Goal: Information Seeking & Learning: Find specific fact

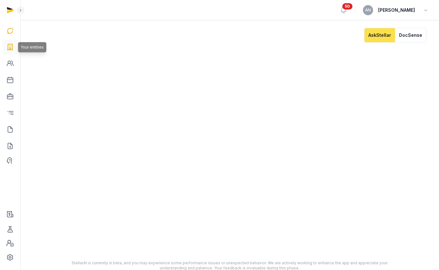
click at [13, 48] on icon at bounding box center [10, 47] width 8 height 10
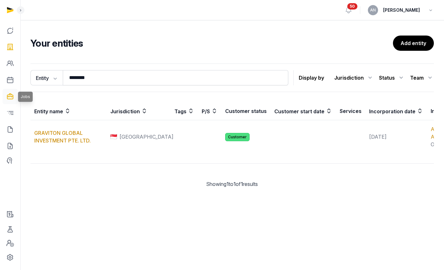
click at [8, 101] on icon at bounding box center [10, 96] width 8 height 10
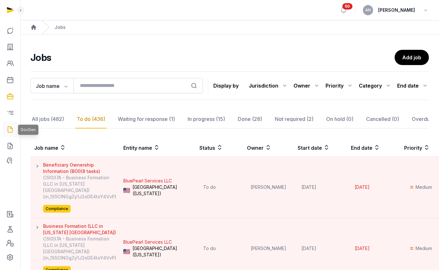
click at [12, 126] on icon at bounding box center [10, 129] width 8 height 10
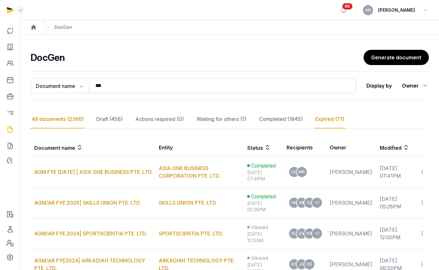
click at [319, 123] on div "Expired (71)" at bounding box center [329, 119] width 31 height 18
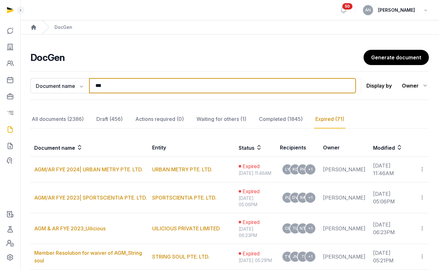
click at [140, 83] on input "***" at bounding box center [222, 85] width 267 height 15
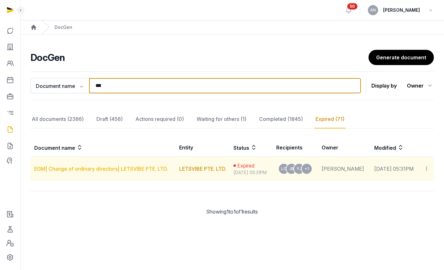
type input "***"
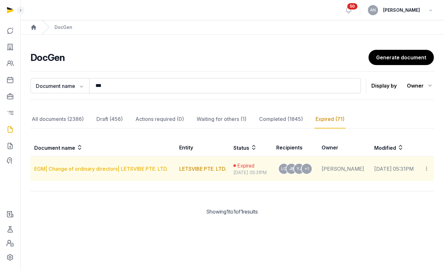
click at [98, 168] on link "EGM| Change of ordinary directors| LETSVIBE PTE. LTD." at bounding box center [101, 168] width 134 height 6
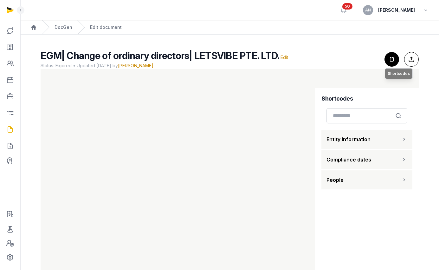
click at [389, 61] on icon "button" at bounding box center [392, 59] width 14 height 14
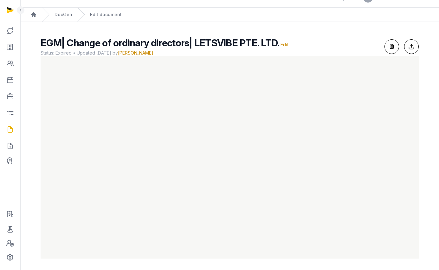
scroll to position [14, 0]
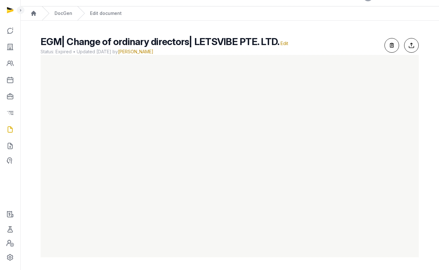
click at [108, 42] on span "EGM| Change of ordinary directors| LETSVIBE PTE. LTD." at bounding box center [160, 41] width 239 height 11
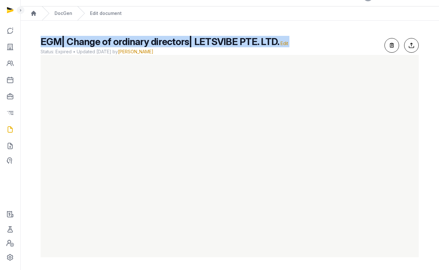
click at [108, 42] on span "EGM| Change of ordinary directors| LETSVIBE PTE. LTD." at bounding box center [160, 41] width 239 height 11
copy h2 "EGM| Change of ordinary directors| LETSVIBE PTE. LTD. Edit"
click at [67, 12] on link "DocGen" at bounding box center [63, 13] width 18 height 6
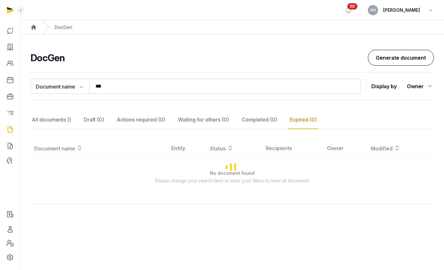
click at [406, 61] on link "Generate document" at bounding box center [401, 58] width 66 height 16
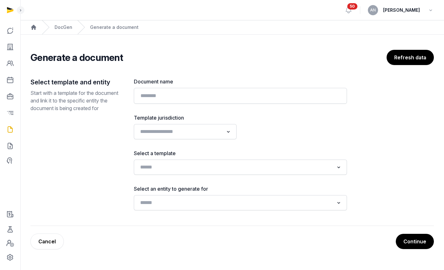
click at [196, 65] on div "Generate a document Refresh data" at bounding box center [231, 57] width 403 height 15
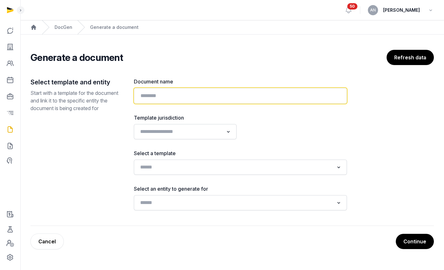
click at [183, 89] on input "text" at bounding box center [240, 96] width 213 height 16
paste input "**********"
click at [223, 94] on input "**********" at bounding box center [240, 96] width 213 height 16
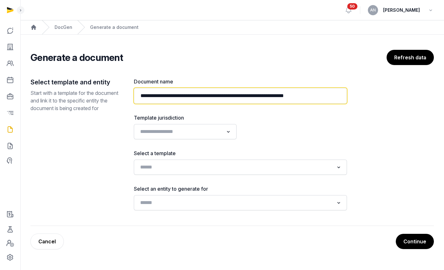
click at [258, 98] on input "**********" at bounding box center [240, 96] width 213 height 16
click at [257, 98] on input "**********" at bounding box center [240, 96] width 213 height 16
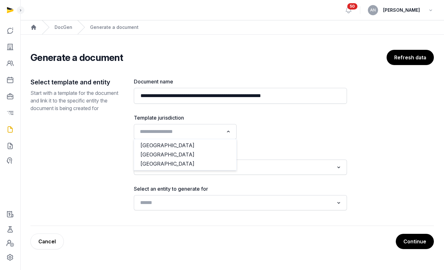
click at [180, 136] on input "Search for option" at bounding box center [181, 131] width 86 height 9
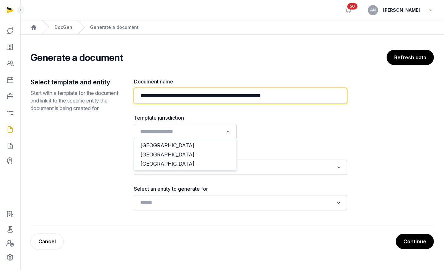
click at [240, 93] on input "**********" at bounding box center [240, 96] width 213 height 16
drag, startPoint x: 243, startPoint y: 95, endPoint x: 224, endPoint y: 96, distance: 19.0
click at [224, 96] on input "**********" at bounding box center [240, 96] width 213 height 16
type input "**********"
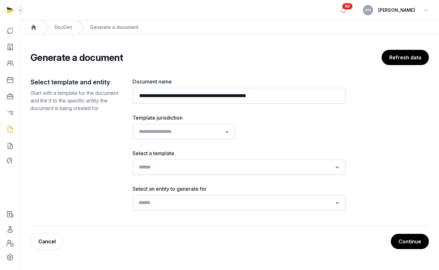
click at [178, 207] on input "Search for option" at bounding box center [234, 202] width 196 height 9
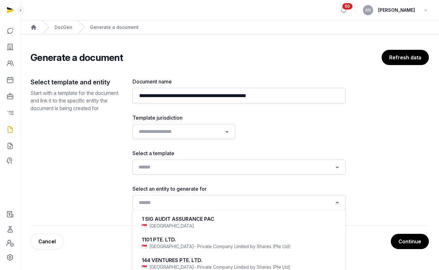
click at [175, 167] on input "Search for option" at bounding box center [234, 167] width 196 height 9
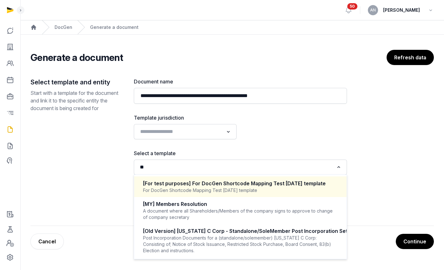
type input "*"
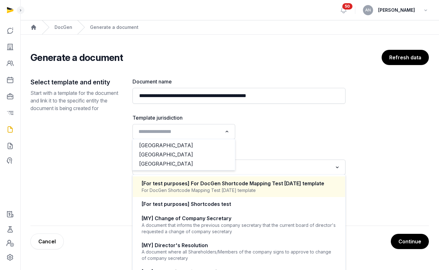
click at [180, 135] on input "Search for option" at bounding box center [179, 131] width 86 height 9
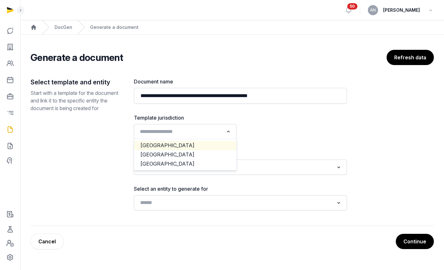
click at [176, 149] on li "[GEOGRAPHIC_DATA]" at bounding box center [185, 145] width 102 height 9
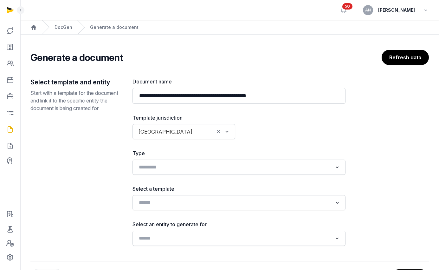
click at [177, 126] on div "[GEOGRAPHIC_DATA]" at bounding box center [175, 131] width 79 height 10
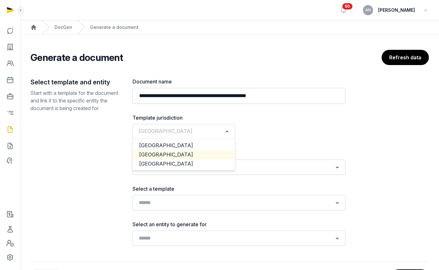
click at [173, 151] on li "[GEOGRAPHIC_DATA]" at bounding box center [184, 154] width 102 height 9
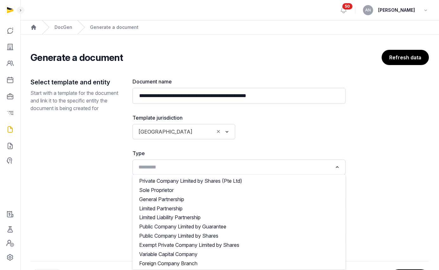
click at [164, 165] on input "Search for option" at bounding box center [234, 167] width 196 height 9
click at [316, 150] on label "Type" at bounding box center [238, 153] width 213 height 8
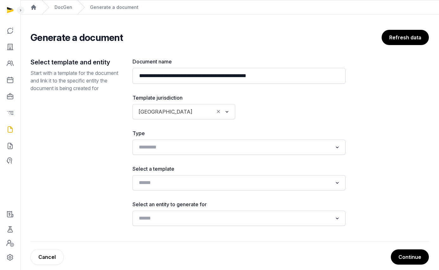
scroll to position [28, 0]
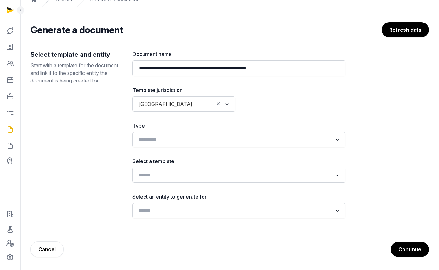
click at [195, 169] on div "Loading..." at bounding box center [238, 174] width 213 height 15
click at [194, 175] on input "Search for option" at bounding box center [234, 174] width 196 height 9
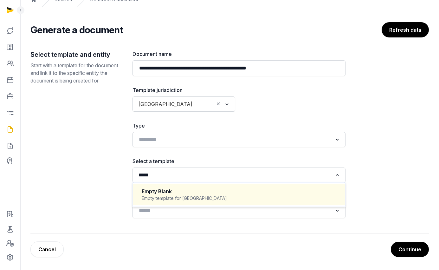
click at [179, 194] on div "Empty Blank" at bounding box center [239, 191] width 195 height 7
type input "*****"
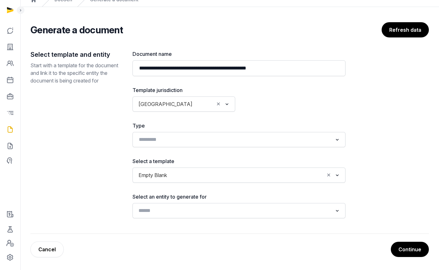
click at [172, 214] on input "Search for option" at bounding box center [234, 210] width 196 height 9
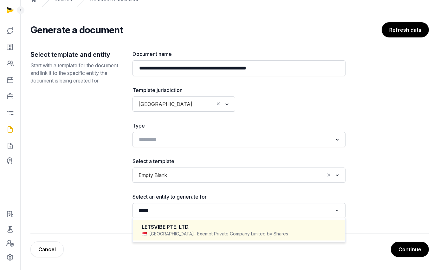
drag, startPoint x: 191, startPoint y: 225, endPoint x: 204, endPoint y: 213, distance: 17.5
click at [191, 226] on div "LETSVIBE PTE. LTD." at bounding box center [239, 226] width 195 height 7
type input "*****"
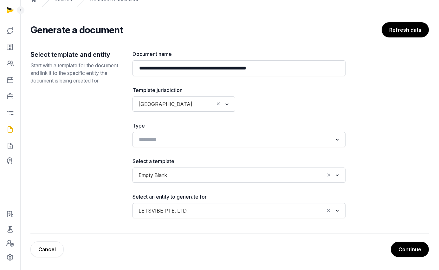
click at [416, 253] on button "Continue" at bounding box center [410, 248] width 38 height 15
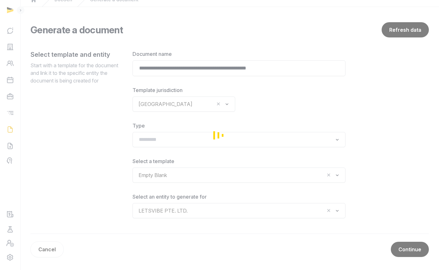
scroll to position [0, 0]
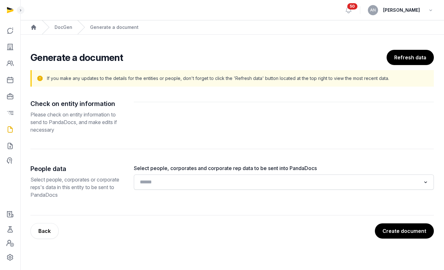
click at [198, 181] on input "Search for option" at bounding box center [279, 181] width 283 height 9
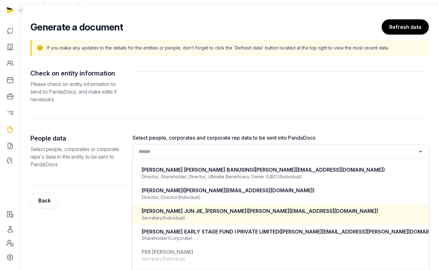
scroll to position [271, 0]
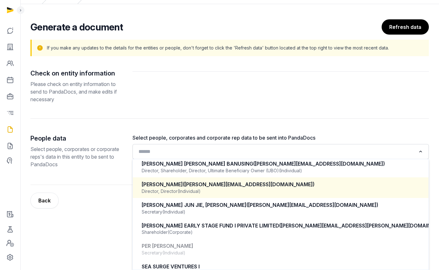
click at [210, 195] on div "[PERSON_NAME] ([PERSON_NAME][EMAIL_ADDRESS][DOMAIN_NAME]) Director, Director (I…" at bounding box center [280, 187] width 283 height 19
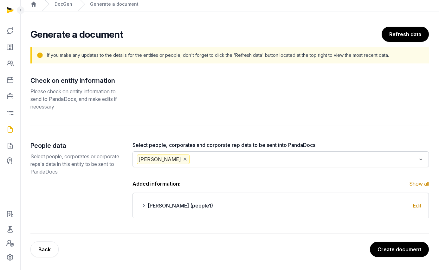
scroll to position [23, 0]
click at [233, 161] on input "Search for option" at bounding box center [303, 159] width 225 height 10
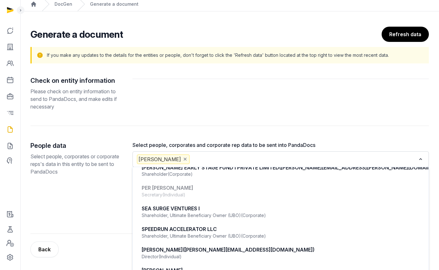
scroll to position [345, 0]
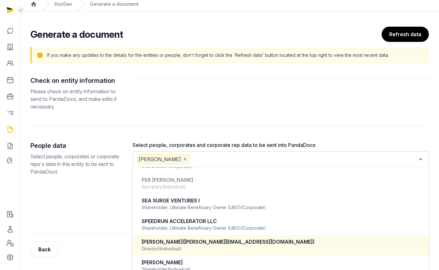
click at [221, 244] on span "([PERSON_NAME][EMAIL_ADDRESS][DOMAIN_NAME])" at bounding box center [248, 241] width 131 height 6
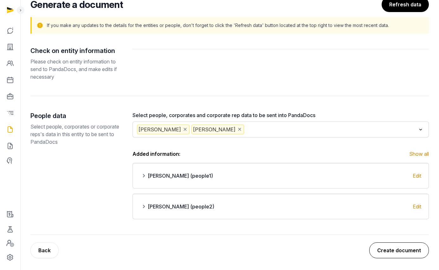
scroll to position [54, 0]
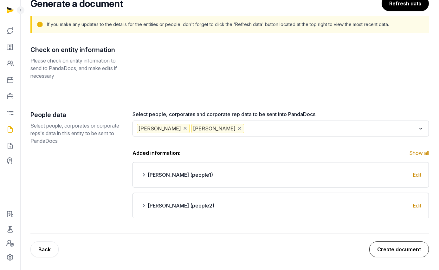
click at [388, 247] on button "Create document" at bounding box center [399, 249] width 60 height 16
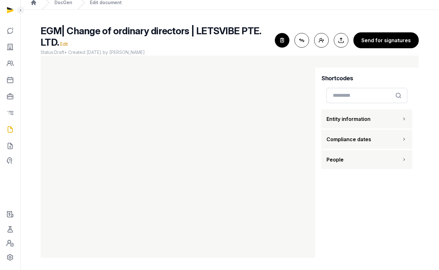
scroll to position [25, 0]
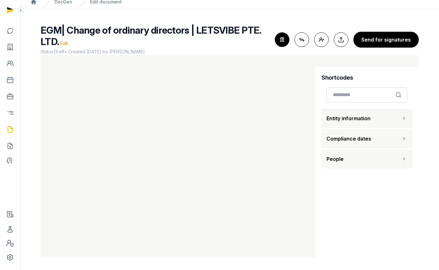
click at [284, 40] on icon "button" at bounding box center [282, 40] width 14 height 14
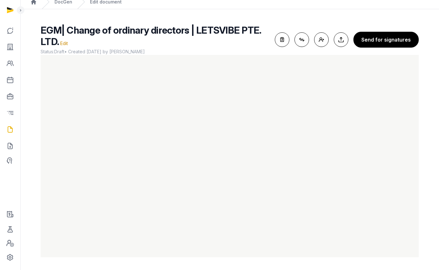
scroll to position [0, 0]
click at [376, 36] on button "Send for signatures" at bounding box center [385, 40] width 65 height 16
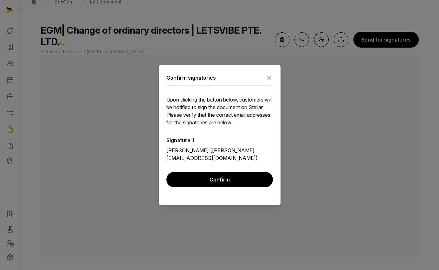
click at [224, 175] on button "Confirm" at bounding box center [219, 179] width 106 height 15
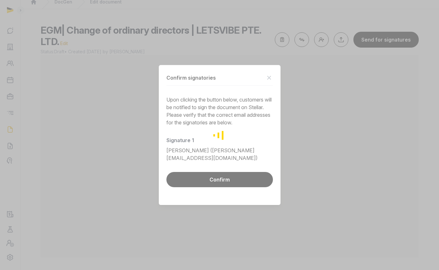
scroll to position [22, 0]
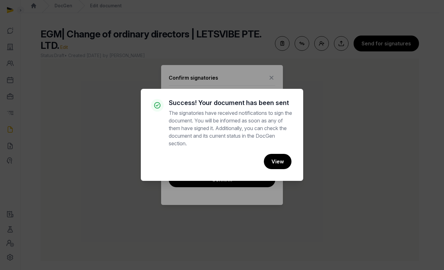
click at [401, 149] on div "× Success! Your document has been sent The signatories have received notificati…" at bounding box center [222, 135] width 444 height 270
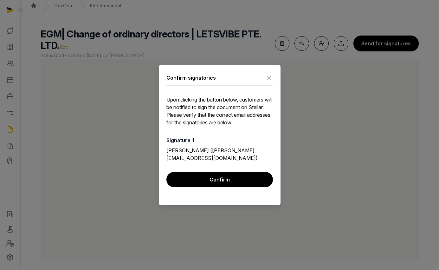
click at [269, 78] on icon at bounding box center [269, 78] width 8 height 10
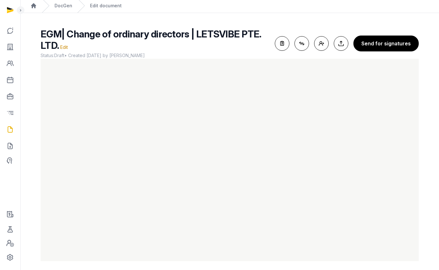
click at [67, 10] on div "DocGen" at bounding box center [57, 6] width 30 height 14
click at [67, 8] on link "DocGen" at bounding box center [63, 6] width 18 height 6
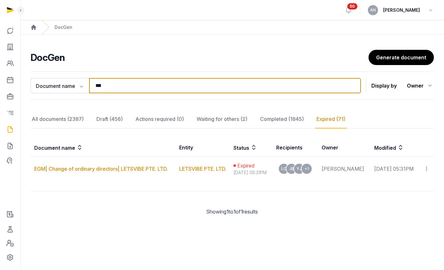
click at [149, 78] on input "***" at bounding box center [225, 85] width 272 height 15
click at [148, 81] on input "***" at bounding box center [225, 85] width 272 height 15
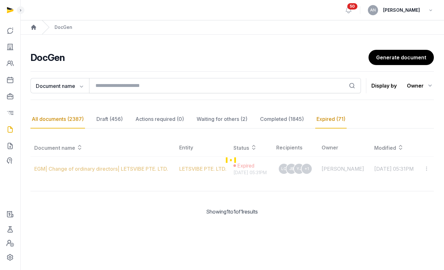
click at [67, 120] on div "All documents (2387)" at bounding box center [57, 119] width 54 height 18
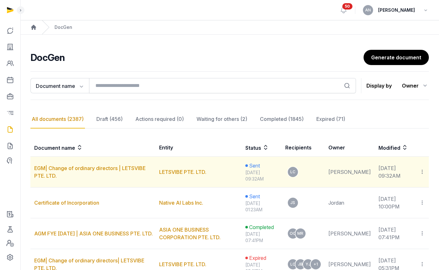
click at [424, 173] on icon at bounding box center [422, 171] width 6 height 7
click at [395, 189] on div "Copy links" at bounding box center [396, 189] width 45 height 8
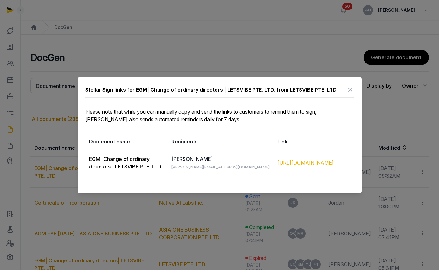
click at [308, 166] on div "[URL][DOMAIN_NAME]" at bounding box center [313, 163] width 73 height 8
click at [11, 48] on div at bounding box center [219, 135] width 439 height 270
click at [346, 88] on icon at bounding box center [350, 90] width 8 height 10
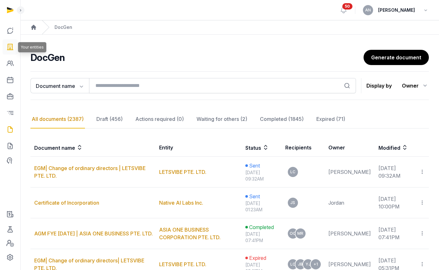
click at [14, 45] on link at bounding box center [10, 46] width 15 height 15
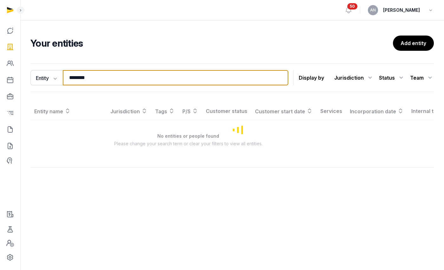
click at [124, 79] on input "********" at bounding box center [175, 77] width 225 height 15
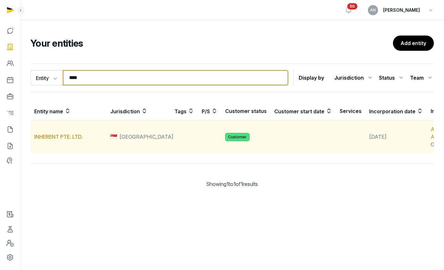
type input "****"
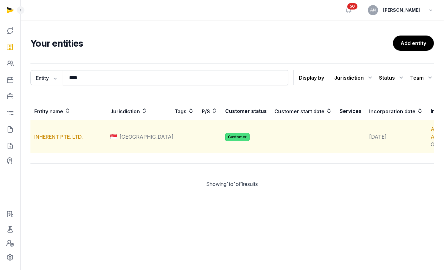
click at [58, 140] on td "INHERENT PTE. LTD." at bounding box center [68, 136] width 76 height 33
click at [59, 140] on link "INHERENT PTE. LTD." at bounding box center [58, 136] width 48 height 6
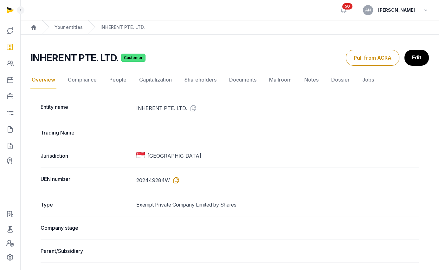
drag, startPoint x: 175, startPoint y: 173, endPoint x: 176, endPoint y: 178, distance: 4.8
click at [175, 173] on div "UEN number 202449284W" at bounding box center [230, 180] width 378 height 26
click at [176, 180] on icon at bounding box center [175, 180] width 10 height 10
click at [71, 31] on div "Your entities" at bounding box center [62, 27] width 41 height 14
click at [72, 29] on link "Your entities" at bounding box center [68, 27] width 28 height 6
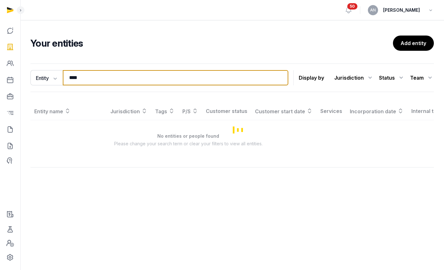
click at [86, 77] on input "****" at bounding box center [175, 77] width 225 height 15
click at [86, 76] on input "****" at bounding box center [175, 77] width 225 height 15
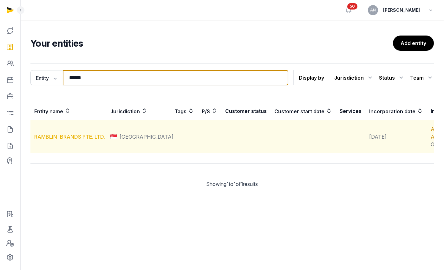
type input "******"
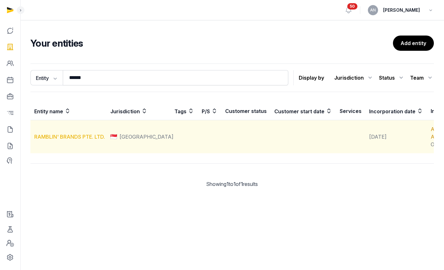
click at [52, 140] on link "RAMBLIN' BRANDS PTE. LTD." at bounding box center [69, 136] width 71 height 6
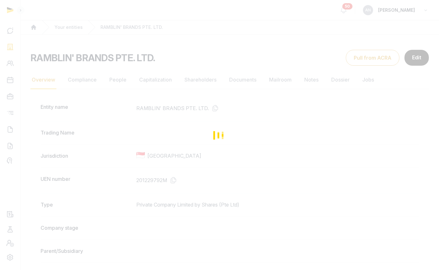
click at [131, 88] on div "Loading" at bounding box center [219, 135] width 439 height 270
click at [119, 81] on div "Loading" at bounding box center [219, 135] width 439 height 270
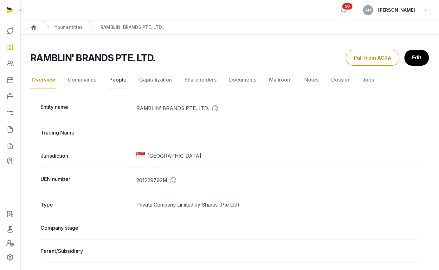
click at [119, 80] on link "People" at bounding box center [118, 80] width 20 height 18
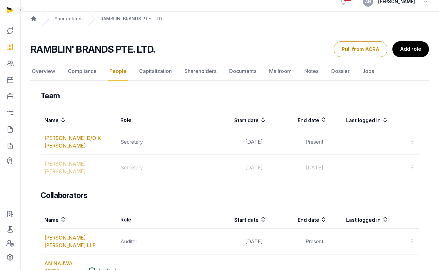
scroll to position [12, 0]
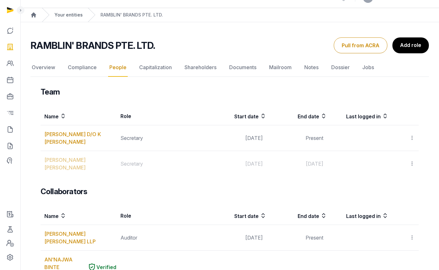
click at [75, 16] on link "Your entities" at bounding box center [68, 15] width 28 height 6
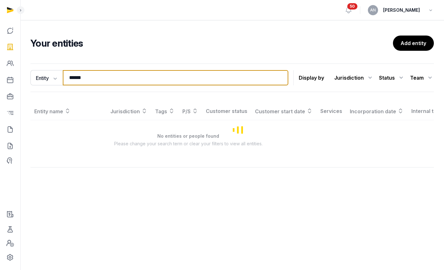
click at [85, 80] on input "******" at bounding box center [175, 77] width 225 height 15
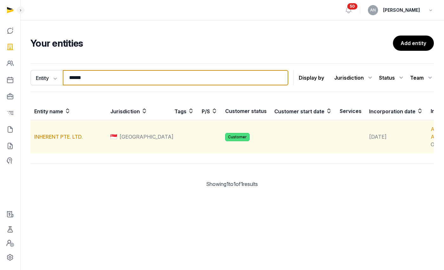
type input "******"
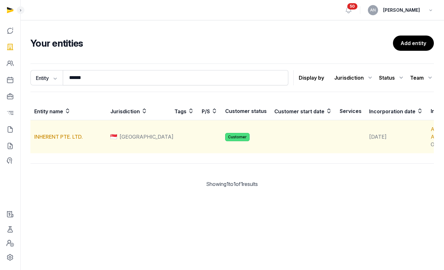
click at [71, 140] on td "INHERENT PTE. LTD." at bounding box center [68, 136] width 76 height 33
click at [77, 140] on link "INHERENT PTE. LTD." at bounding box center [58, 136] width 48 height 6
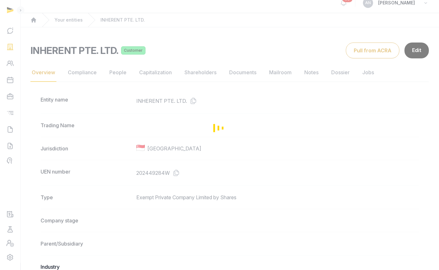
scroll to position [15, 0]
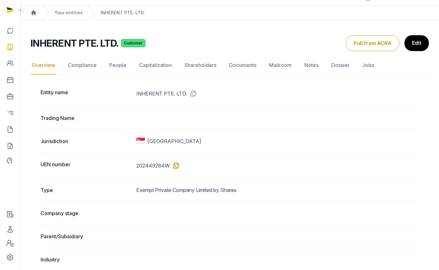
click at [177, 167] on icon at bounding box center [175, 165] width 10 height 10
click at [110, 60] on link "People" at bounding box center [118, 65] width 20 height 18
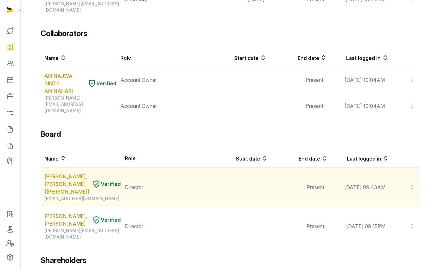
scroll to position [284, 0]
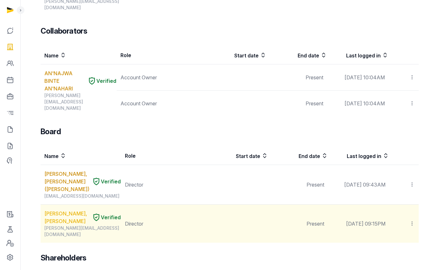
click at [60, 209] on link "[PERSON_NAME], [PERSON_NAME]" at bounding box center [66, 216] width 45 height 15
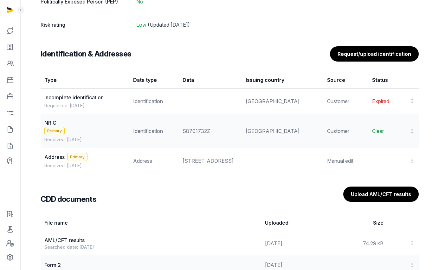
scroll to position [506, 0]
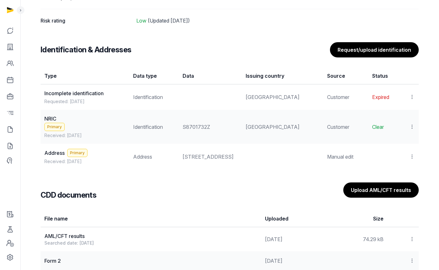
click at [204, 127] on div "S8701732Z" at bounding box center [210, 127] width 55 height 8
copy div "S8701732Z"
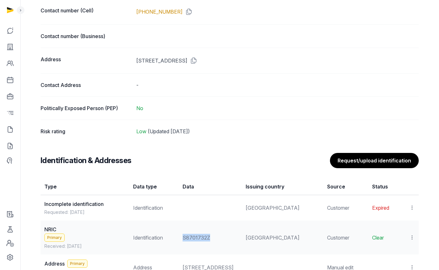
scroll to position [293, 0]
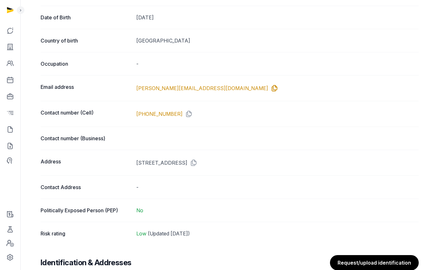
click at [268, 90] on icon at bounding box center [273, 88] width 10 height 10
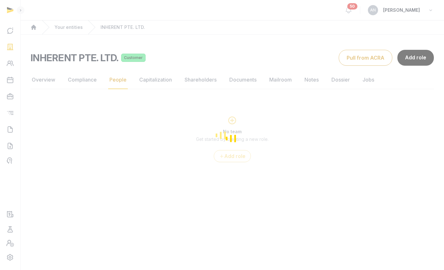
click at [43, 79] on div "Loading" at bounding box center [222, 135] width 444 height 270
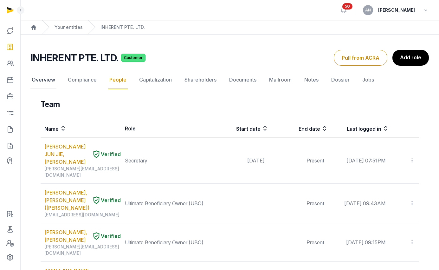
click at [44, 80] on link "Overview" at bounding box center [43, 80] width 26 height 18
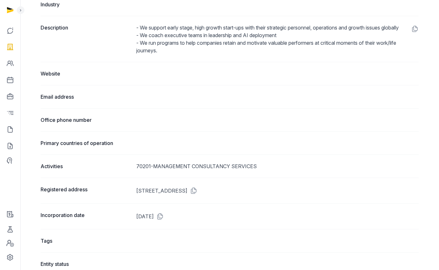
scroll to position [275, 0]
